Goal: Transaction & Acquisition: Purchase product/service

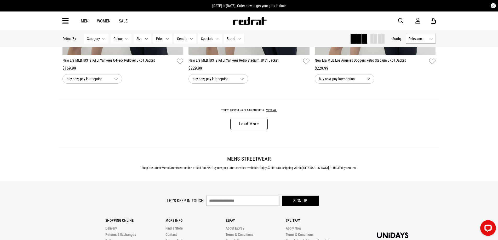
scroll to position [1619, 0]
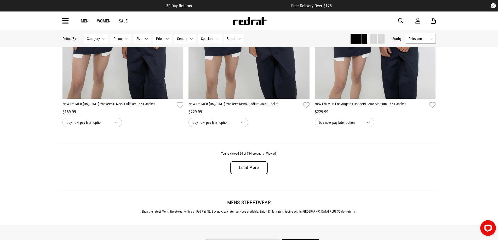
click at [235, 173] on link "Load More" at bounding box center [248, 167] width 37 height 13
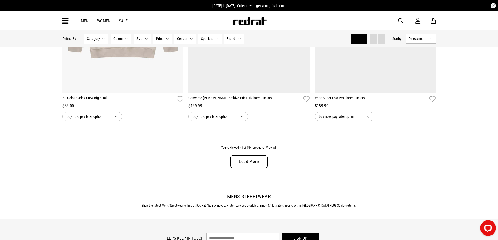
scroll to position [3317, 0]
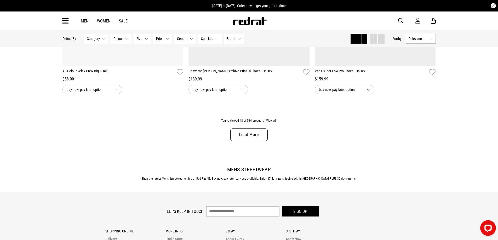
click at [240, 137] on link "Load More" at bounding box center [248, 134] width 37 height 13
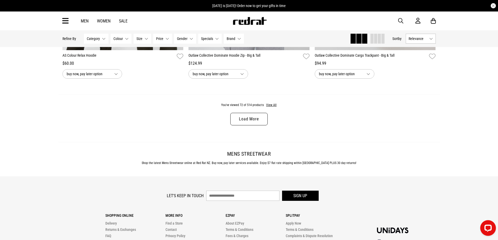
scroll to position [5014, 0]
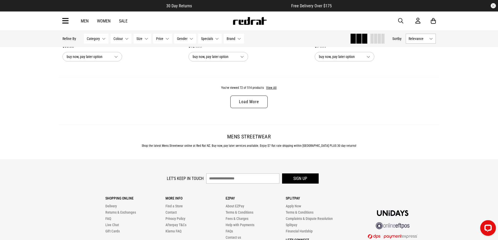
click at [254, 108] on link "Load More" at bounding box center [248, 102] width 37 height 13
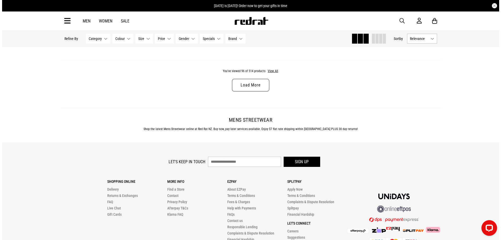
scroll to position [6712, 0]
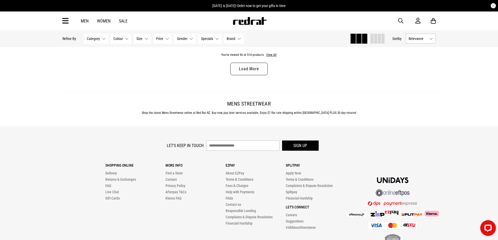
click at [238, 73] on link "Load More" at bounding box center [248, 69] width 37 height 13
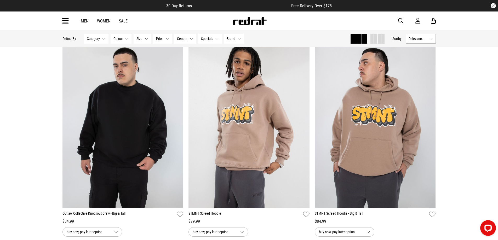
click at [68, 19] on icon at bounding box center [65, 21] width 7 height 9
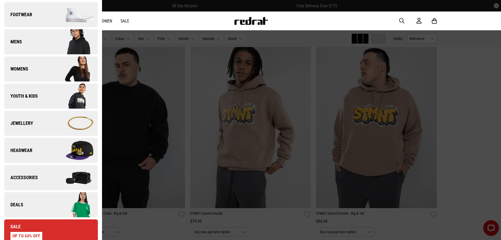
scroll to position [52, 0]
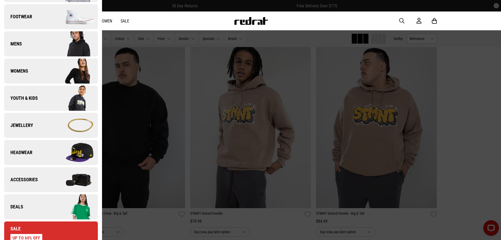
click at [37, 101] on span "Youth & Kids" at bounding box center [21, 98] width 34 height 6
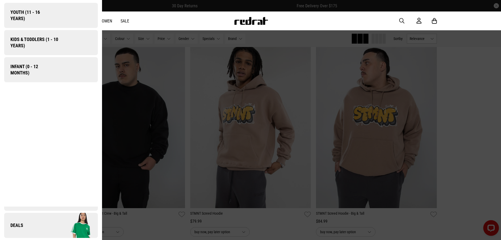
scroll to position [0, 0]
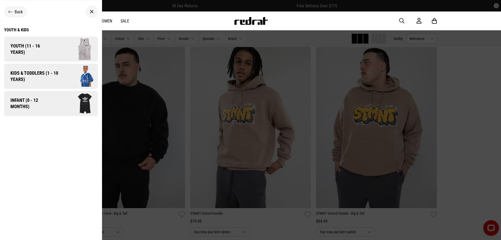
click at [37, 101] on span "Infant (0 - 12 months)" at bounding box center [29, 103] width 50 height 13
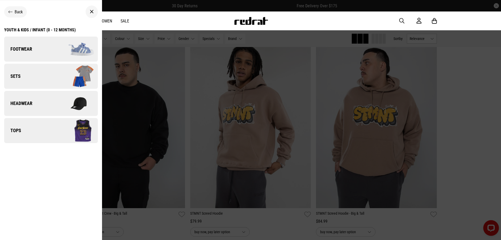
click at [43, 167] on ul "Back Youth & Kids / Infant (0 - 12 months) Footwear Sets Headwear Tops" at bounding box center [51, 122] width 102 height 244
click at [8, 11] on icon at bounding box center [10, 11] width 4 height 5
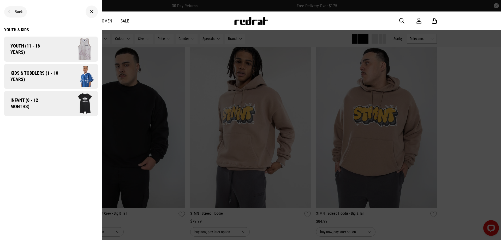
click at [42, 109] on span "Infant (0 - 12 months)" at bounding box center [29, 103] width 50 height 13
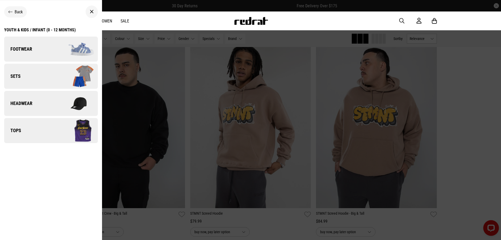
click at [42, 109] on span "Infant (0 - 12 months)" at bounding box center [29, 103] width 50 height 13
click at [26, 42] on link "Footwear" at bounding box center [51, 49] width 94 height 25
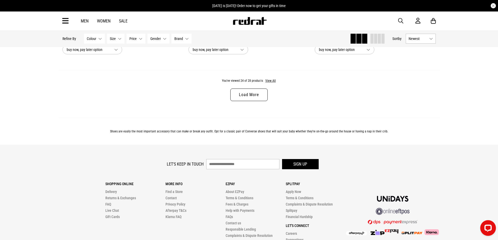
scroll to position [1698, 0]
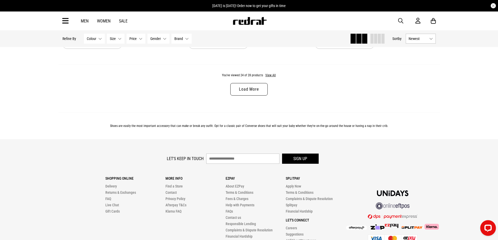
click at [235, 95] on link "Load More" at bounding box center [248, 89] width 37 height 13
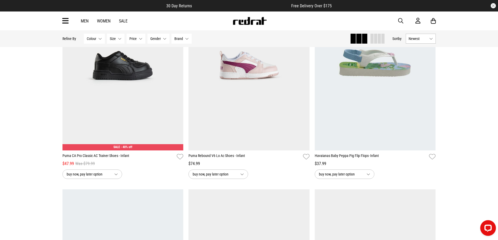
scroll to position [653, 0]
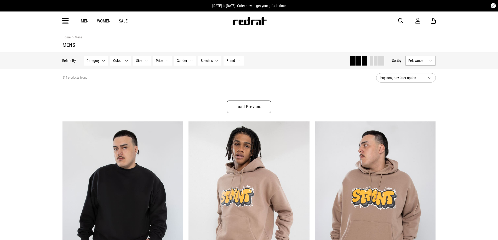
click at [62, 21] on icon at bounding box center [65, 21] width 7 height 9
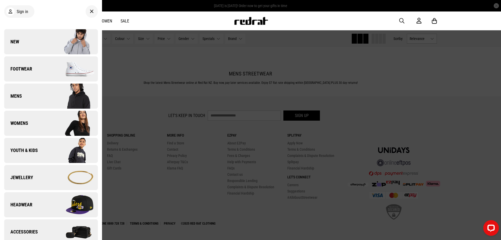
click at [39, 152] on link "Youth & Kids" at bounding box center [51, 150] width 94 height 25
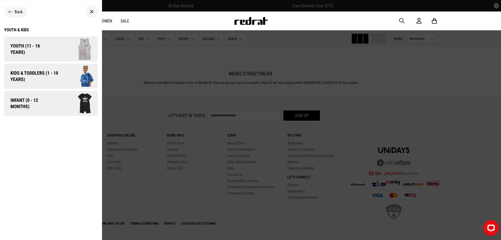
click at [41, 105] on span "Infant (0 - 12 months)" at bounding box center [29, 103] width 50 height 13
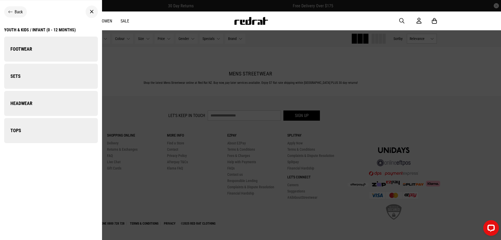
click at [41, 105] on span "Infant (0 - 12 months)" at bounding box center [29, 103] width 50 height 13
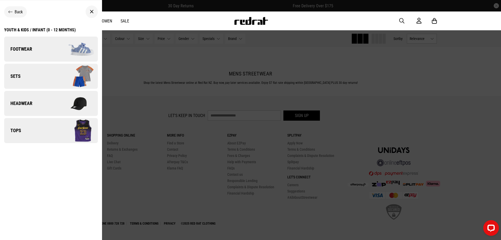
click at [38, 52] on link "Footwear" at bounding box center [51, 49] width 94 height 25
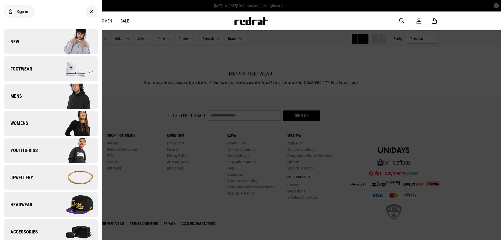
click at [22, 153] on span "Youth & Kids" at bounding box center [21, 150] width 34 height 6
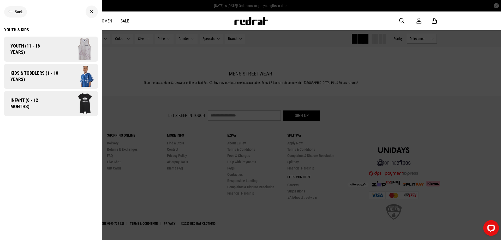
click at [50, 108] on span "Infant (0 - 12 months)" at bounding box center [29, 103] width 50 height 13
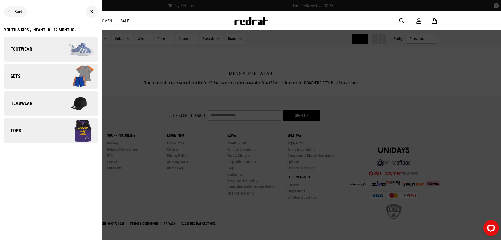
click at [36, 80] on link "Sets" at bounding box center [51, 76] width 94 height 25
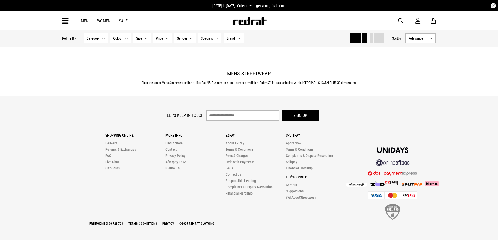
click at [63, 23] on icon at bounding box center [65, 21] width 7 height 9
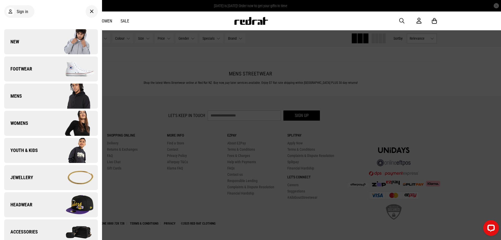
click at [26, 152] on span "Youth & Kids" at bounding box center [21, 150] width 34 height 6
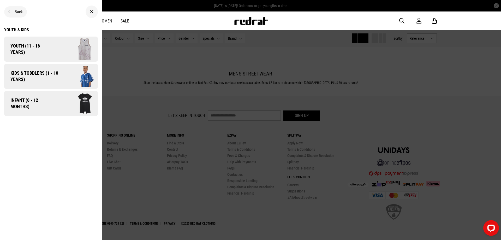
click at [26, 101] on span "Infant (0 - 12 months)" at bounding box center [29, 103] width 50 height 13
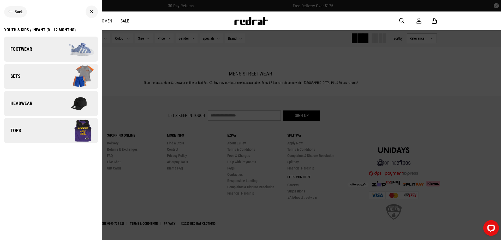
click at [67, 136] on img at bounding box center [74, 131] width 47 height 26
